Goal: Task Accomplishment & Management: Manage account settings

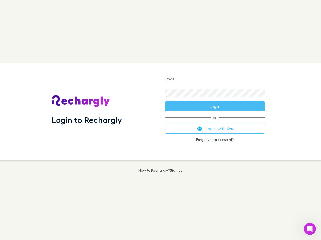
click at [160, 120] on div "Login to Rechargly" at bounding box center [104, 112] width 113 height 97
click at [215, 80] on input "Email" at bounding box center [215, 80] width 100 height 8
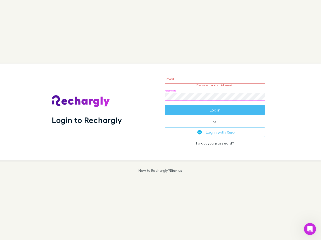
click at [215, 107] on form "Email Please enter a valid email. Password Log in" at bounding box center [215, 94] width 100 height 44
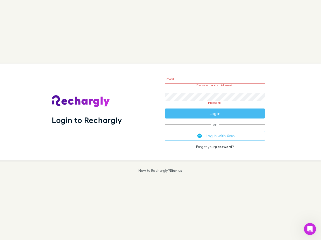
click at [215, 129] on div "Email Please enter a valid email. Password Please fill Log in or Log in with Xe…" at bounding box center [215, 112] width 108 height 97
click at [310, 229] on icon "Open Intercom Messenger" at bounding box center [310, 229] width 8 height 8
